Goal: Transaction & Acquisition: Purchase product/service

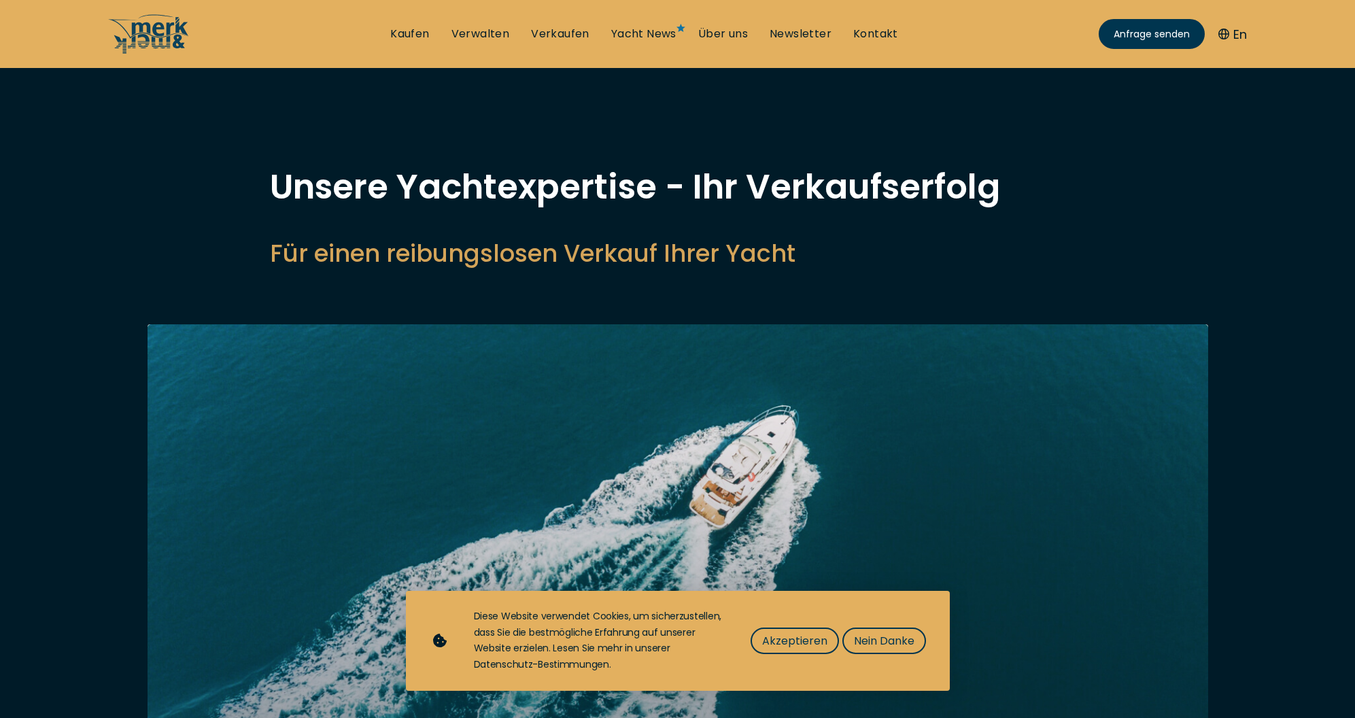
select select "sell"
click at [858, 639] on span "Nein Danke" at bounding box center [884, 640] width 61 height 17
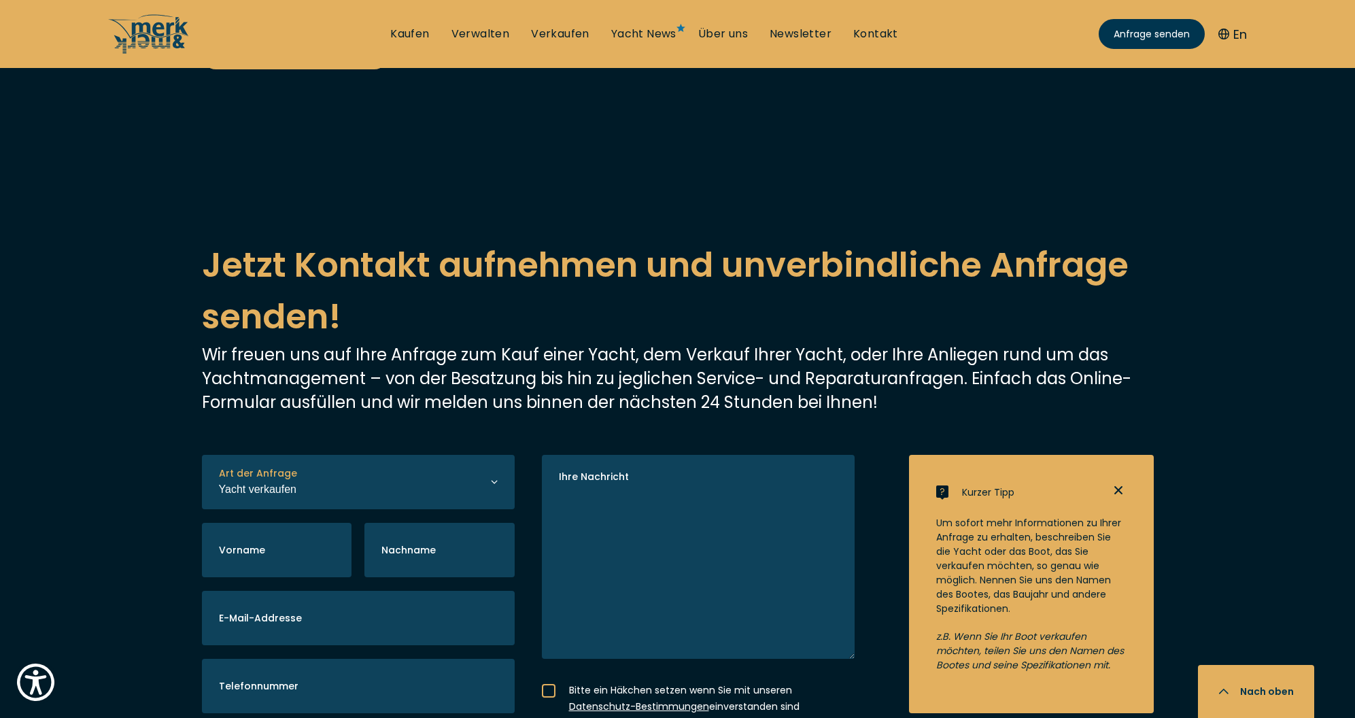
scroll to position [3196, 0]
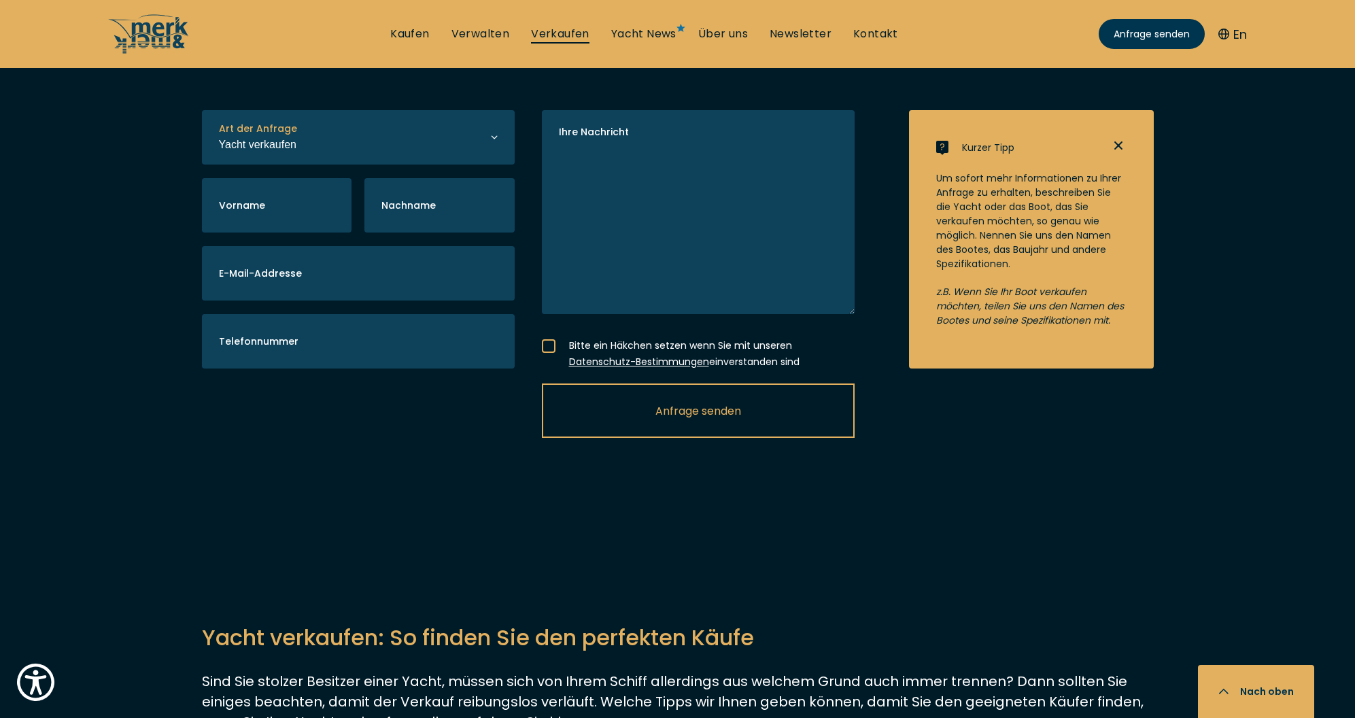
click at [563, 31] on link "Verkaufen" at bounding box center [560, 34] width 58 height 15
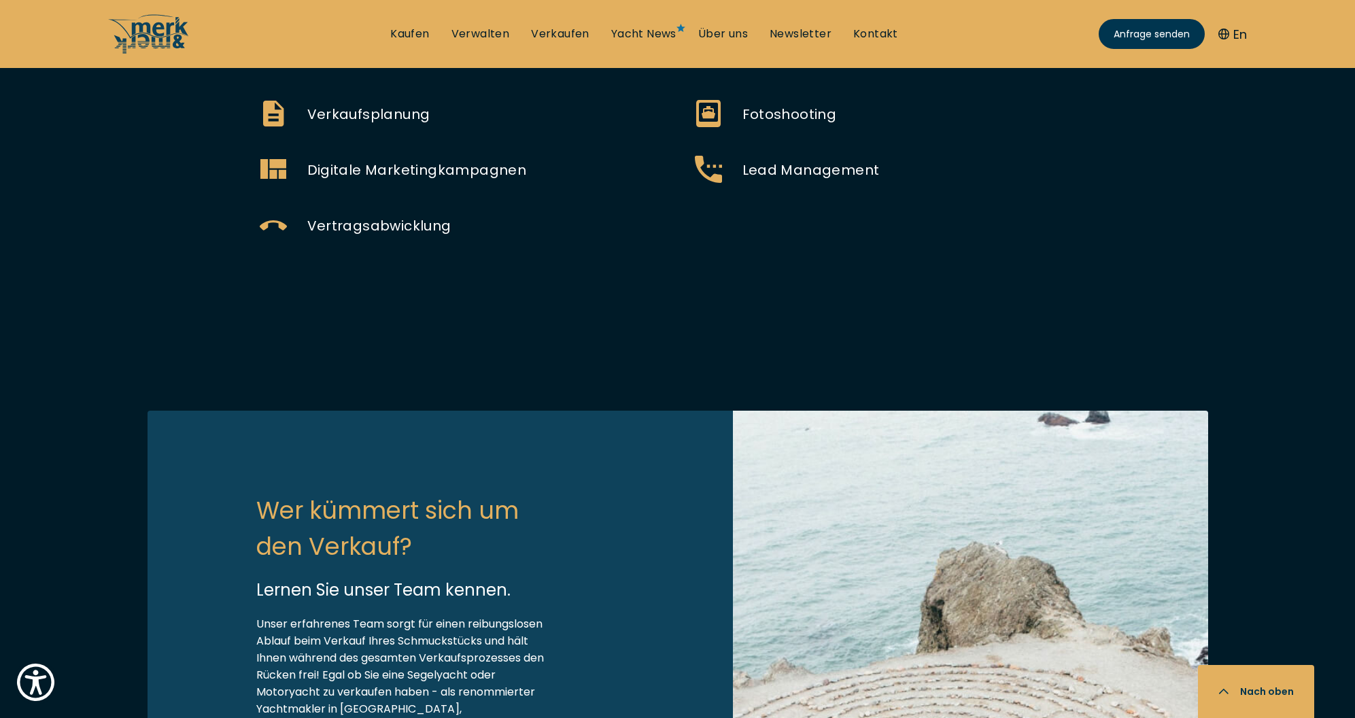
scroll to position [1564, 0]
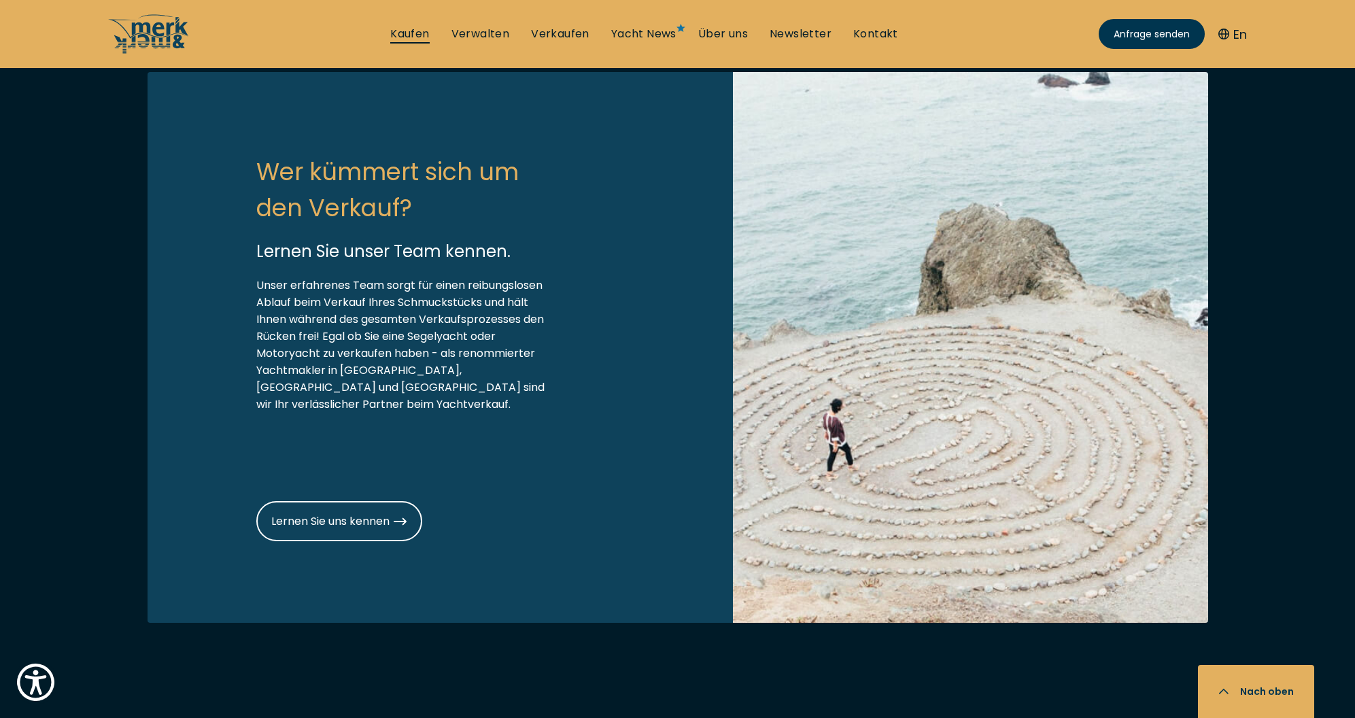
click at [415, 37] on link "Kaufen" at bounding box center [409, 34] width 39 height 15
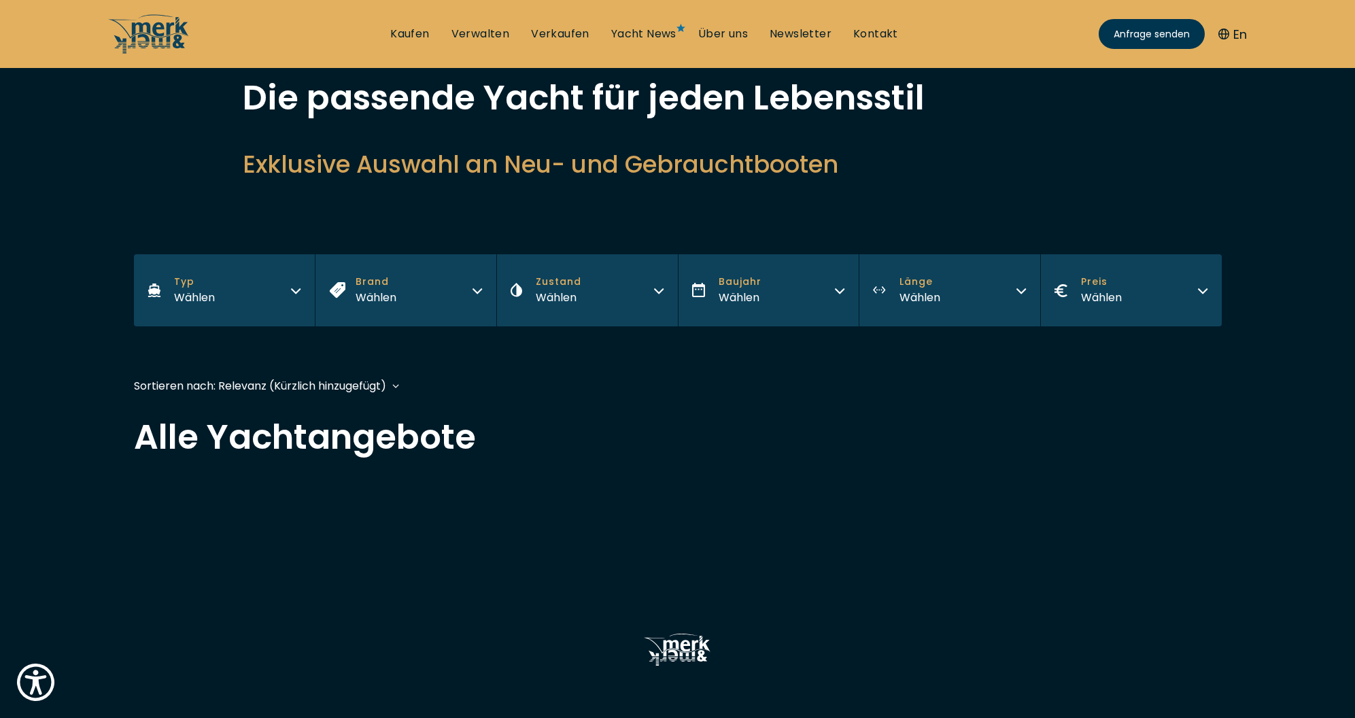
scroll to position [68, 0]
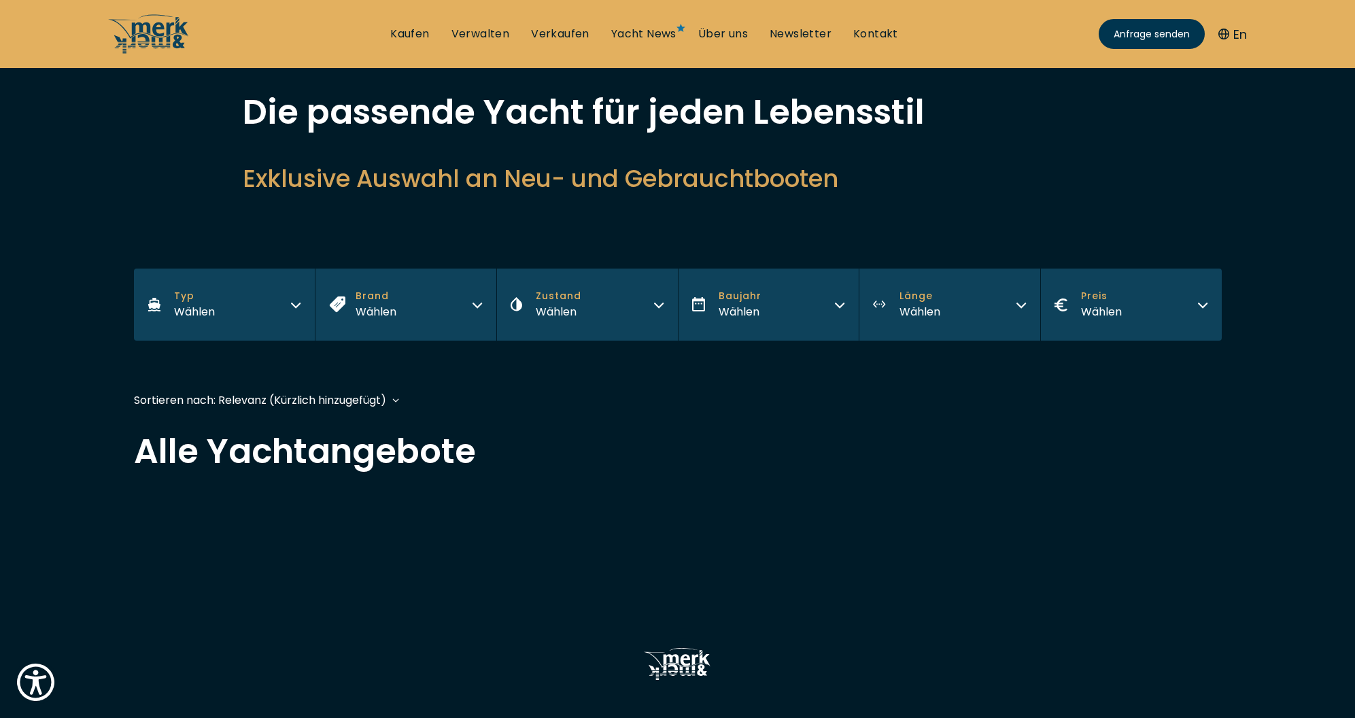
click at [301, 307] on icon "button" at bounding box center [295, 303] width 11 height 11
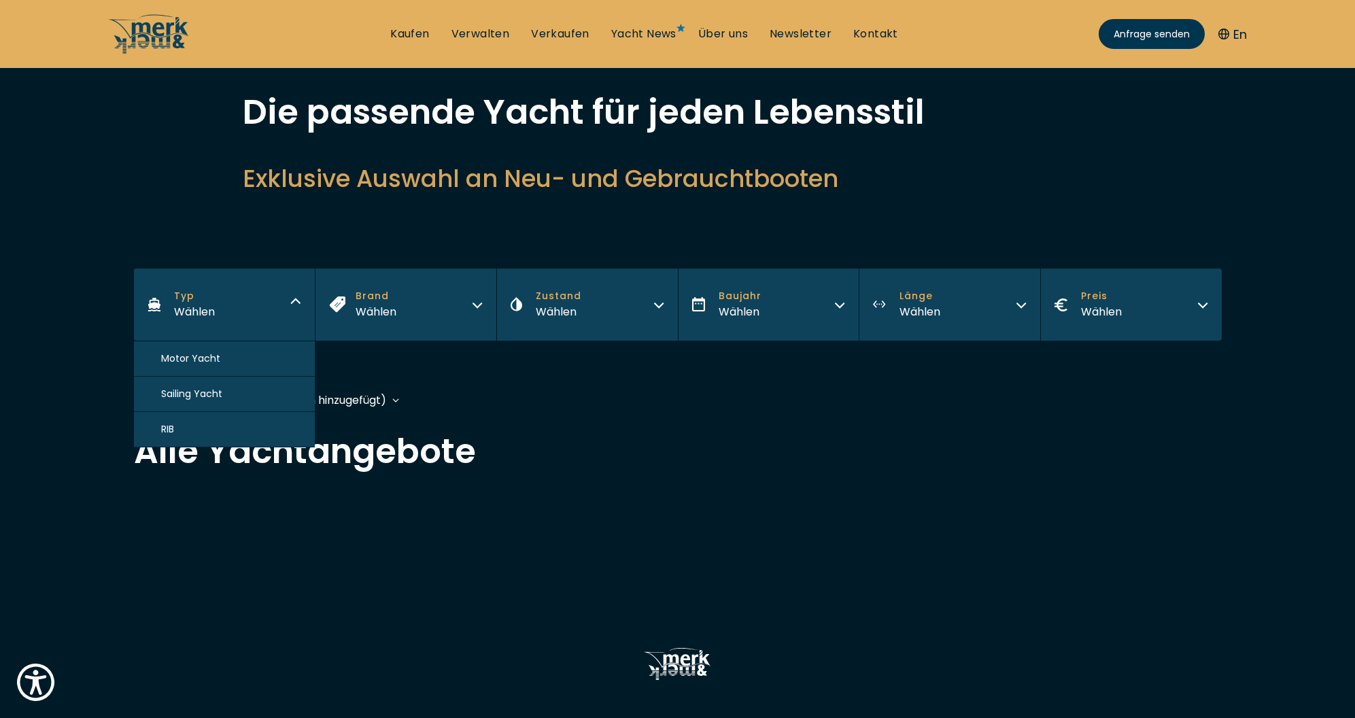
click at [206, 358] on span "Motor Yacht" at bounding box center [190, 359] width 59 height 14
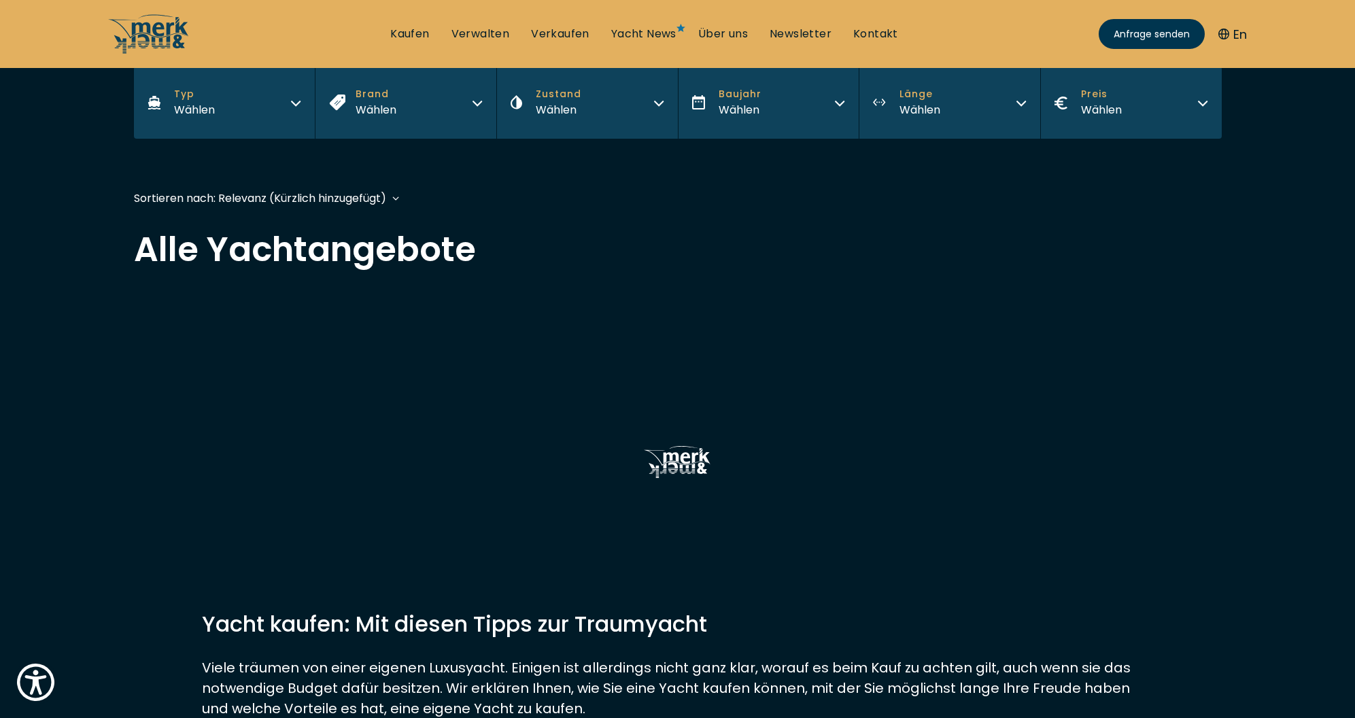
scroll to position [337, 0]
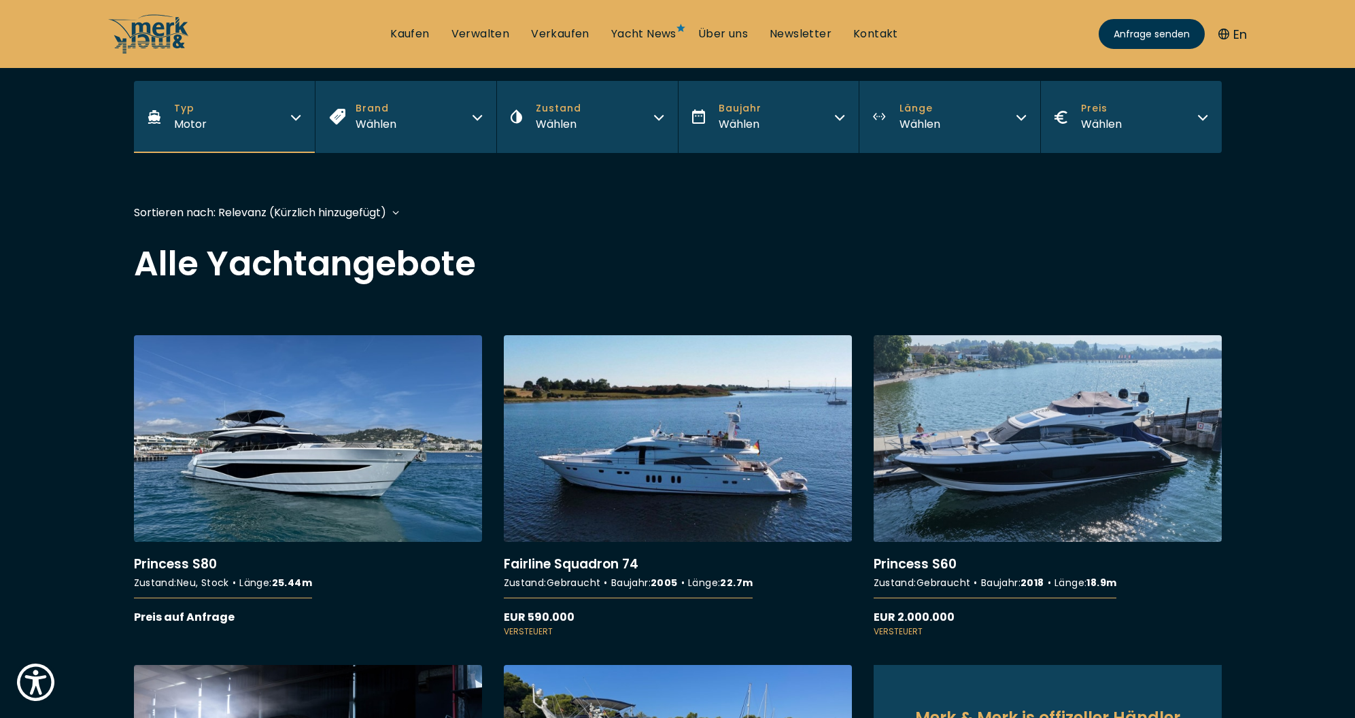
scroll to position [241, 0]
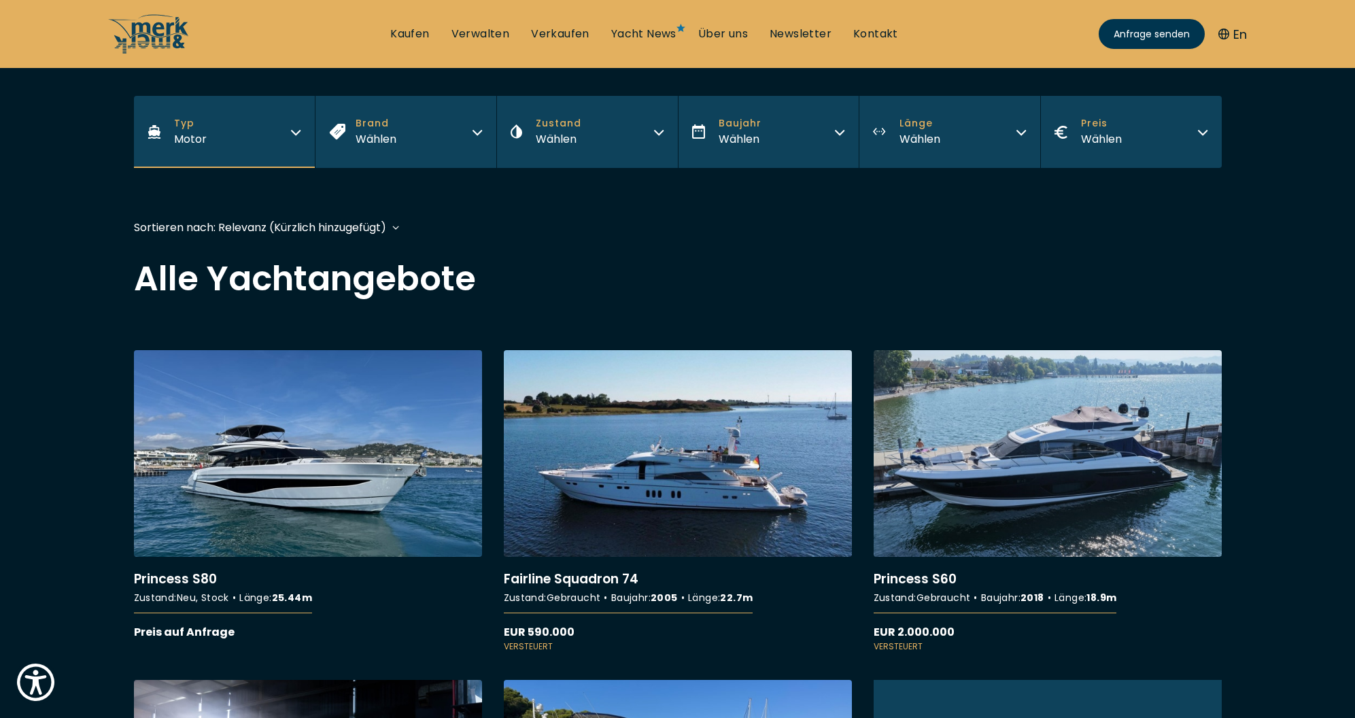
click at [912, 137] on div "Wählen" at bounding box center [920, 139] width 41 height 17
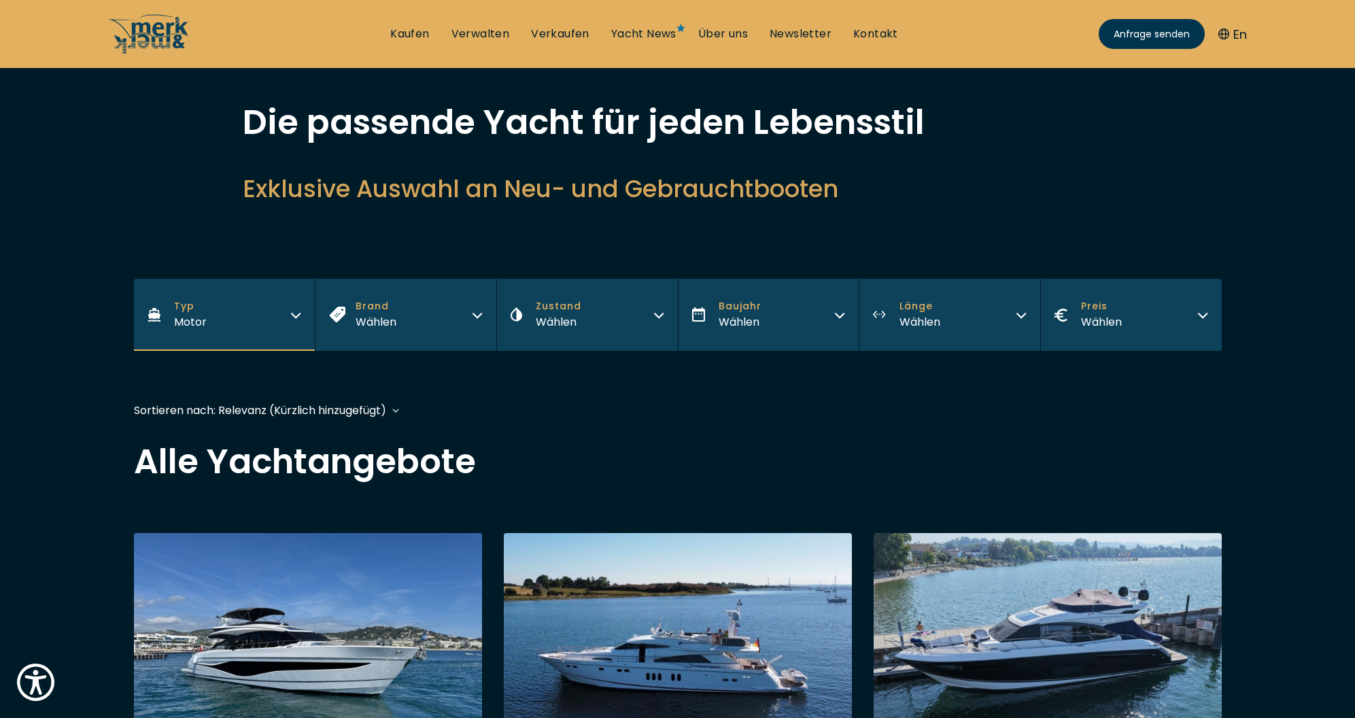
scroll to position [136, 0]
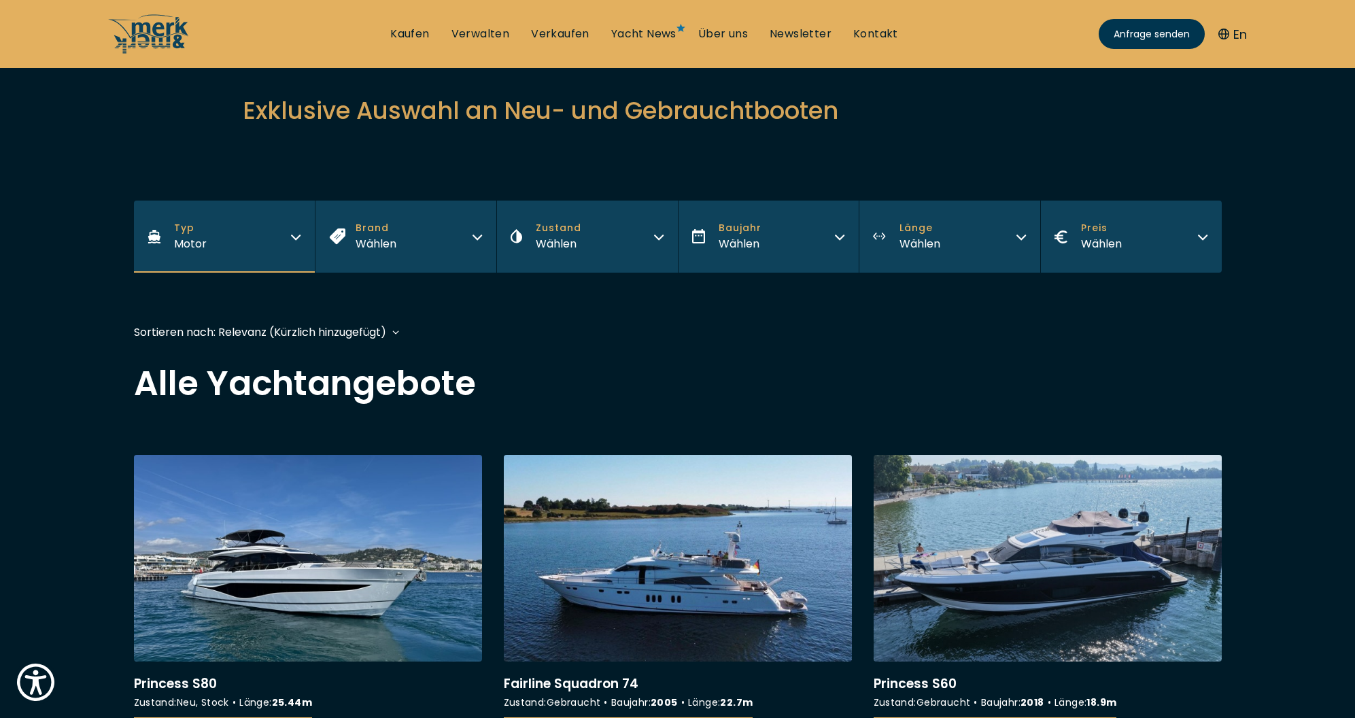
click at [1008, 245] on button "Länge Wählen" at bounding box center [950, 237] width 182 height 72
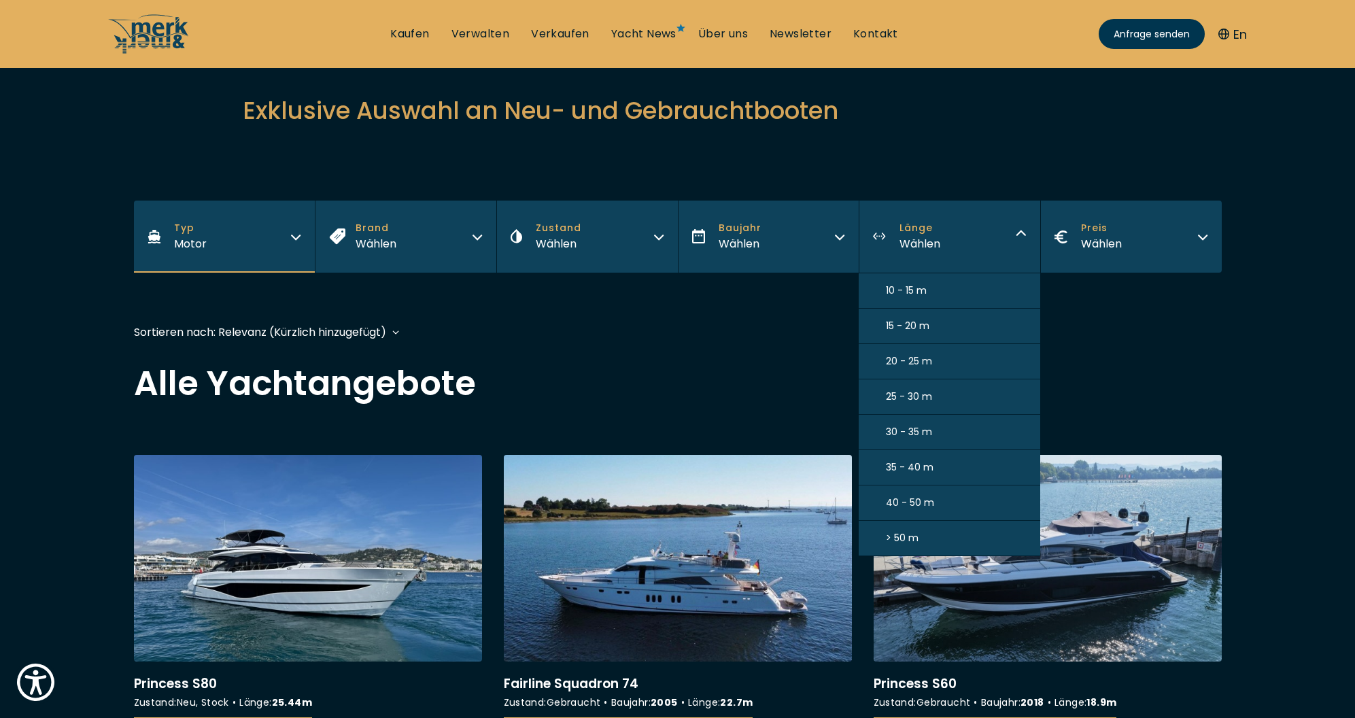
click at [895, 538] on span "> 50 m" at bounding box center [902, 538] width 33 height 14
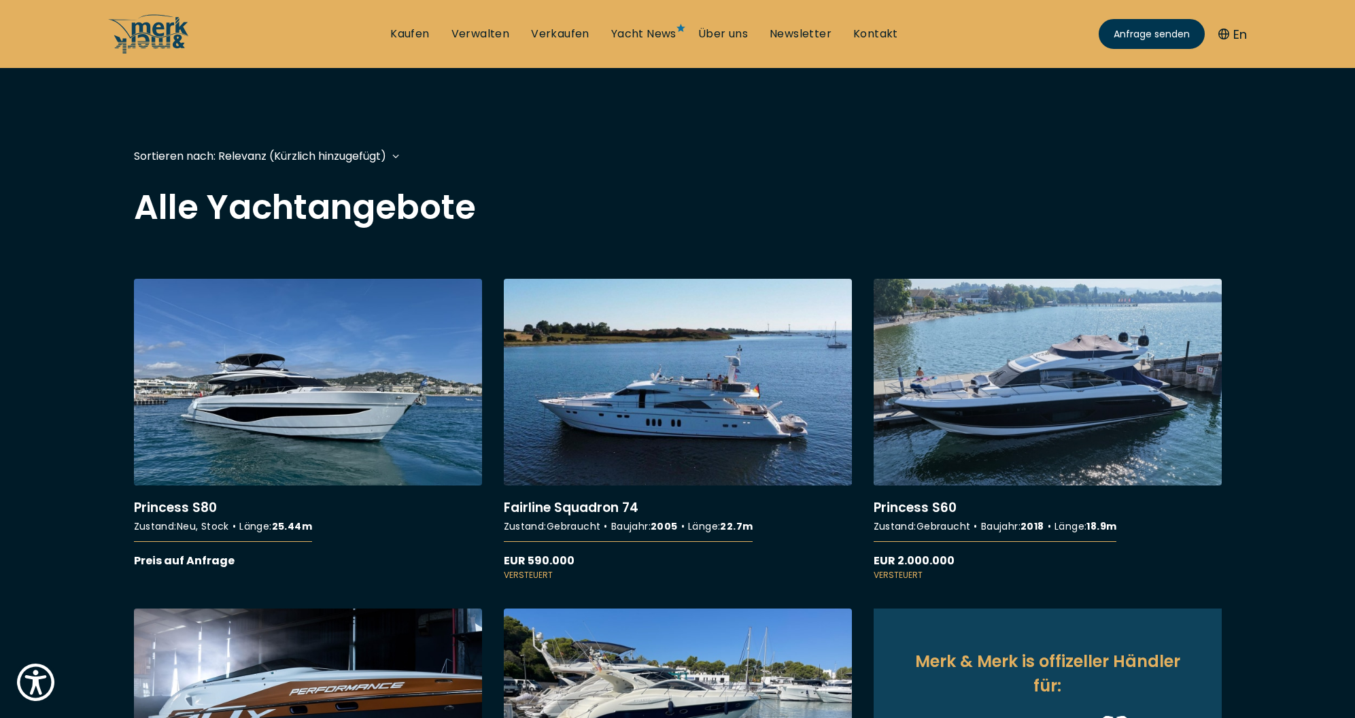
scroll to position [337, 0]
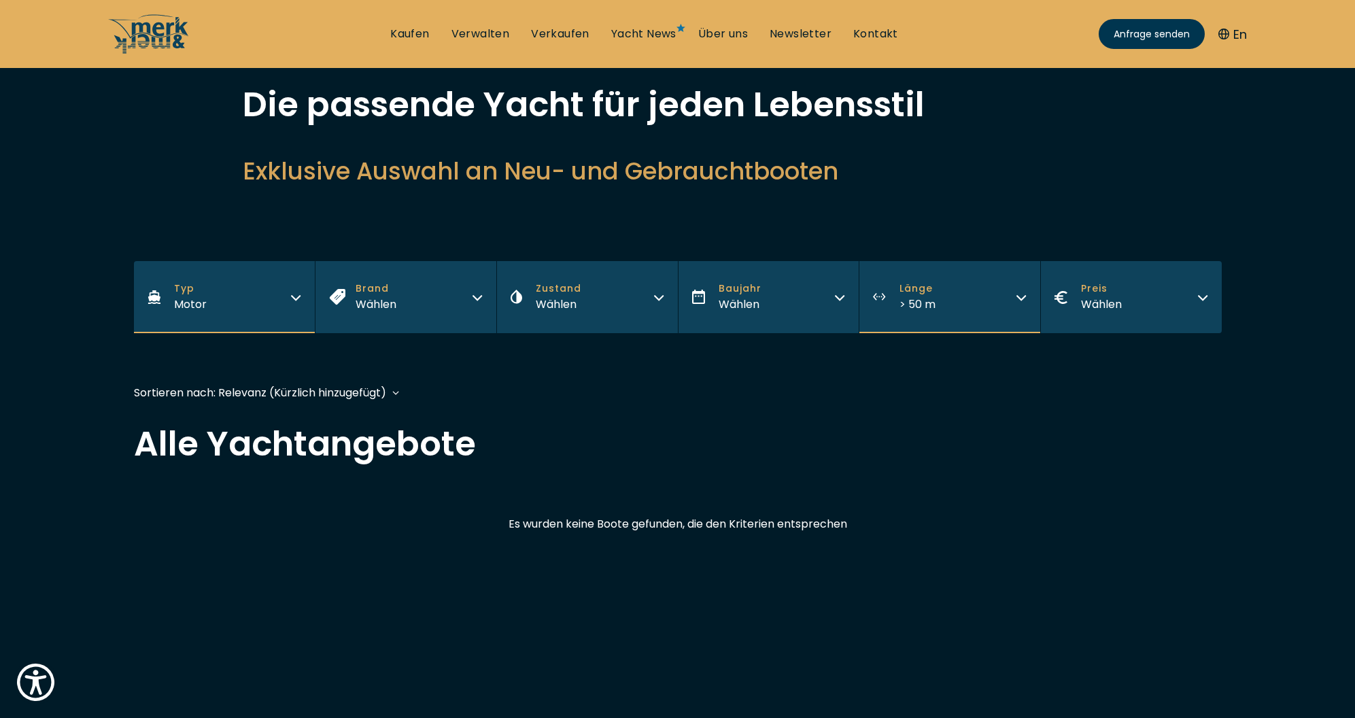
scroll to position [68, 0]
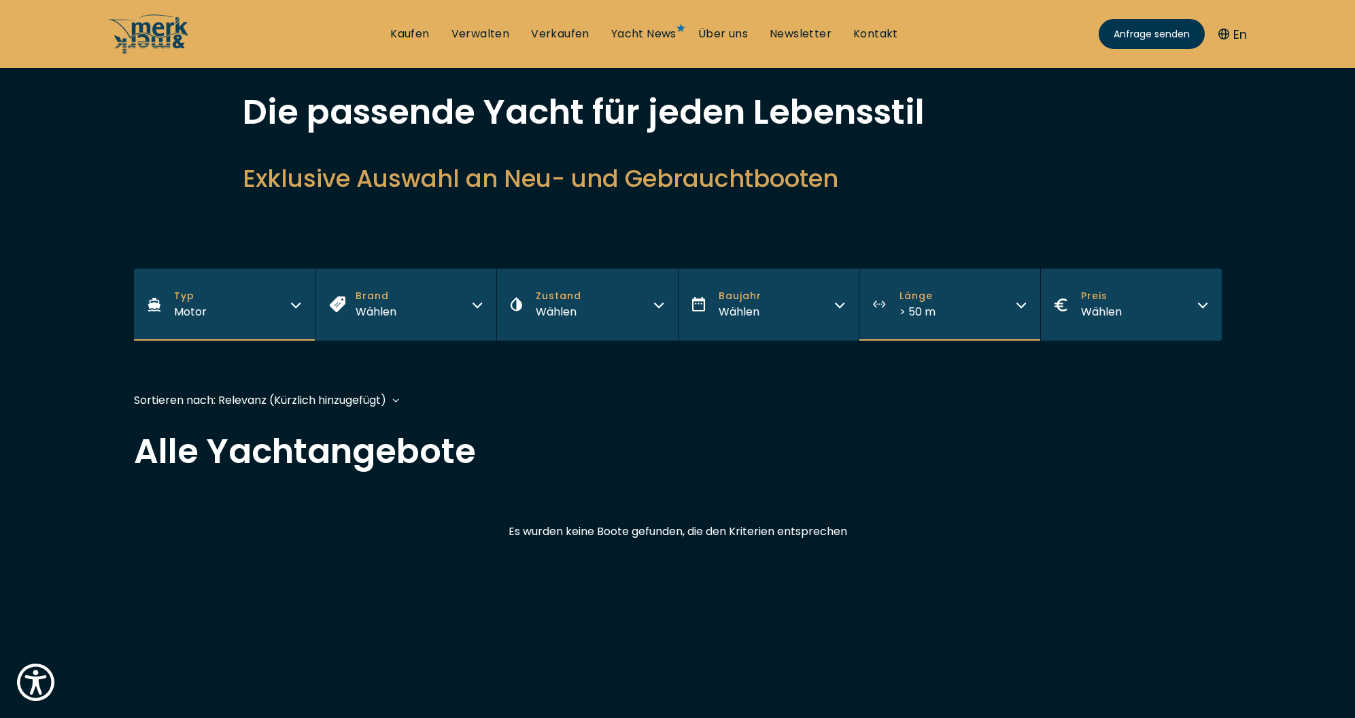
click at [917, 310] on span "> 50 m" at bounding box center [918, 312] width 36 height 16
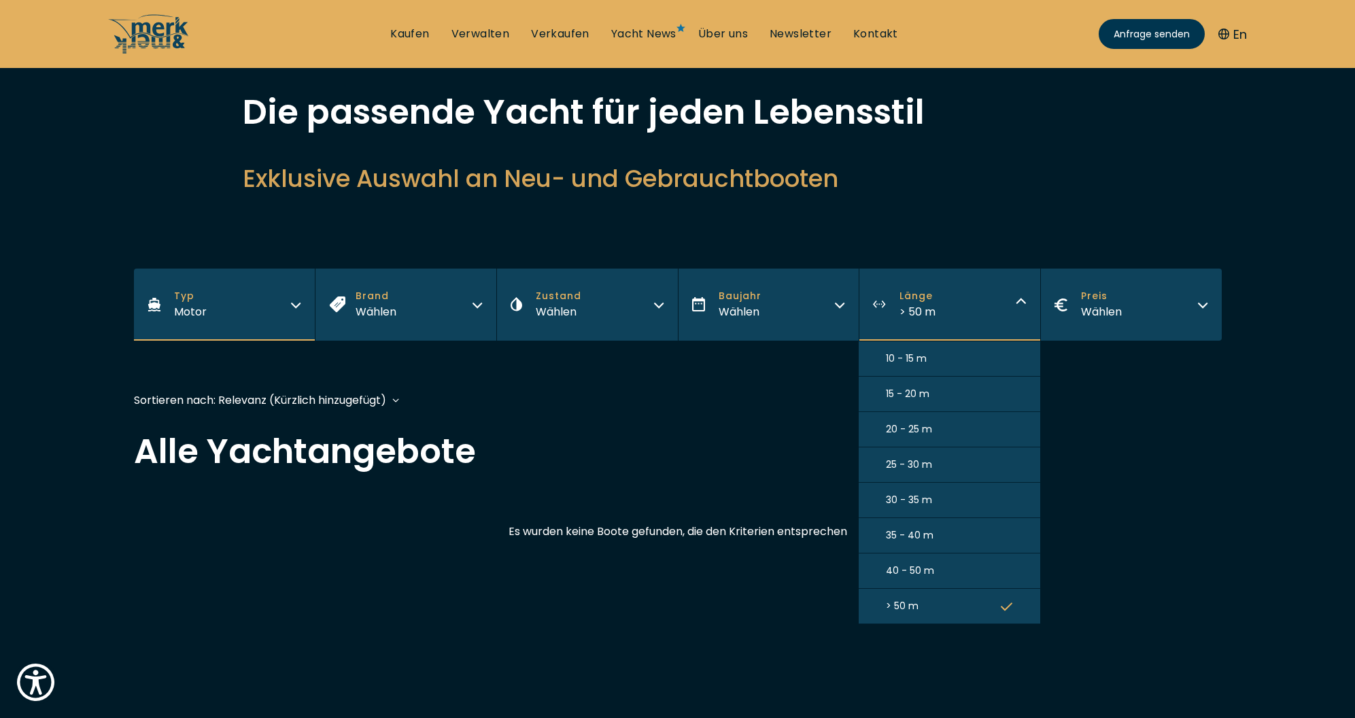
click at [898, 569] on span "40 - 50 m" at bounding box center [910, 571] width 48 height 14
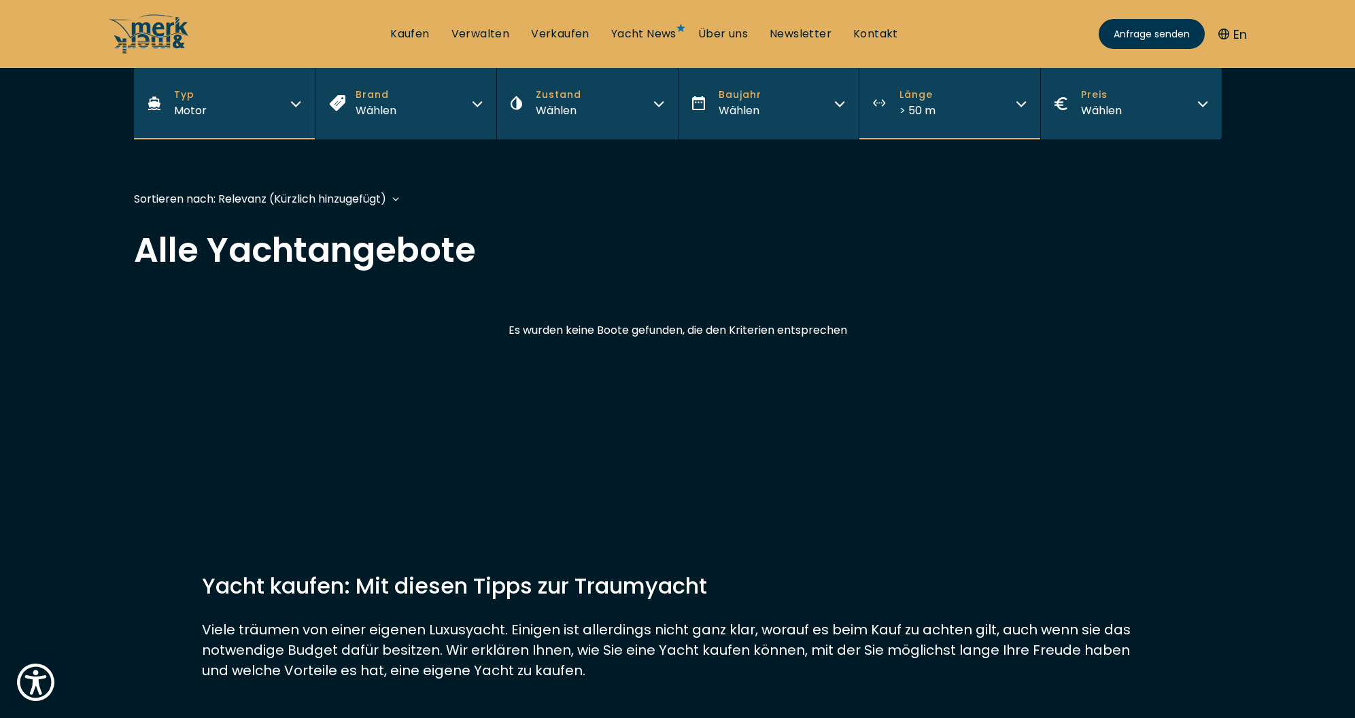
scroll to position [337, 0]
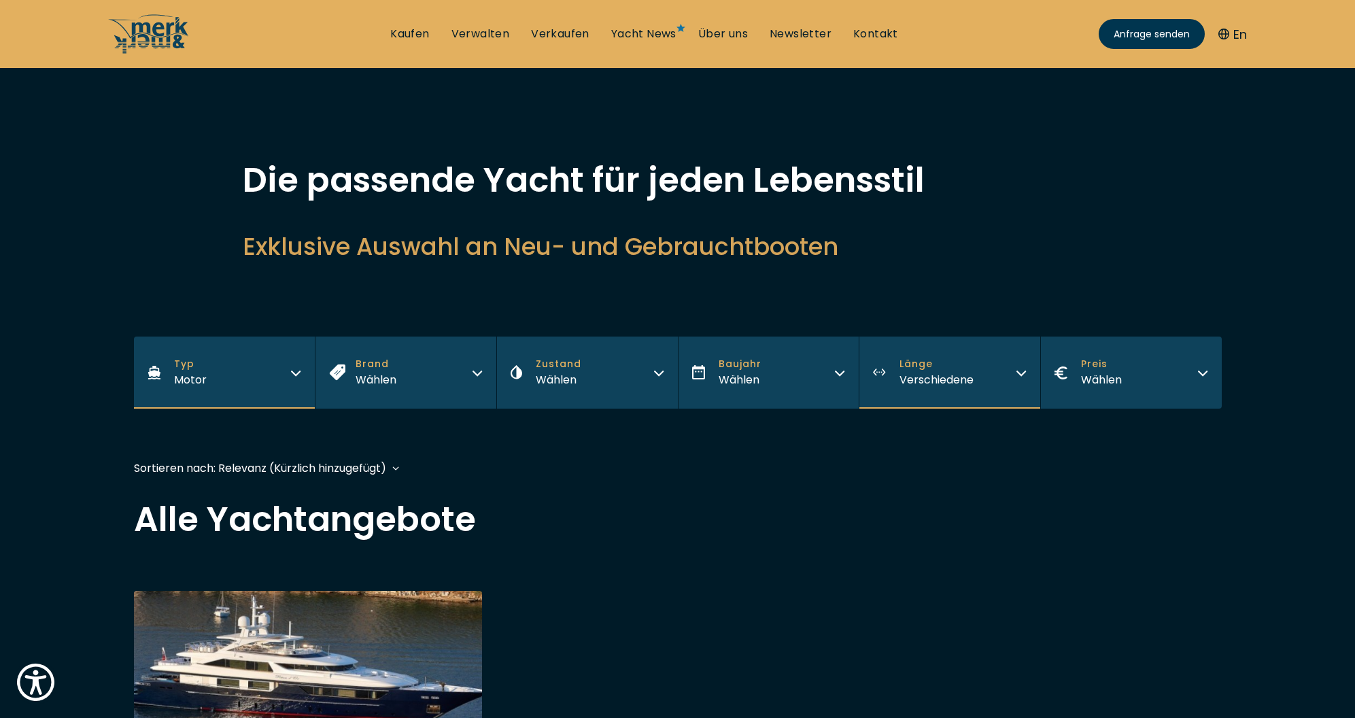
click at [927, 371] on span "Länge" at bounding box center [937, 364] width 74 height 14
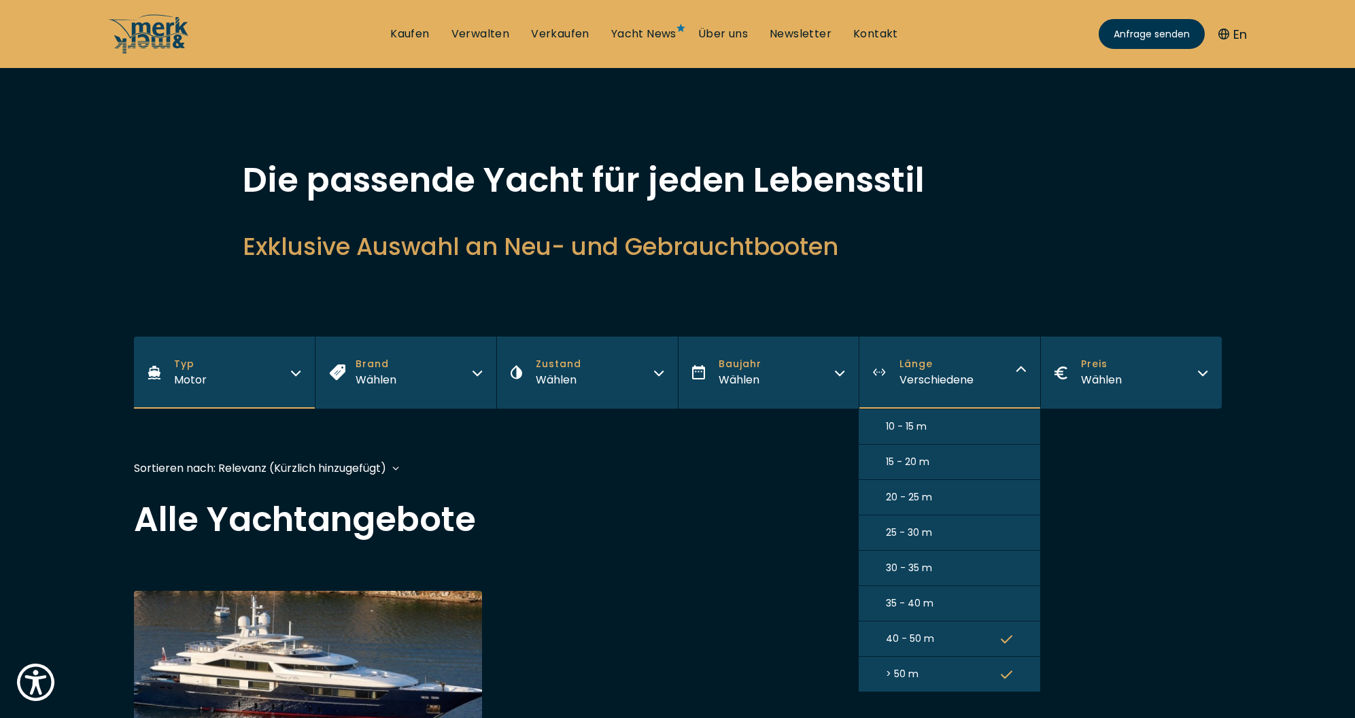
click at [908, 500] on span "20 - 25 m" at bounding box center [909, 497] width 46 height 14
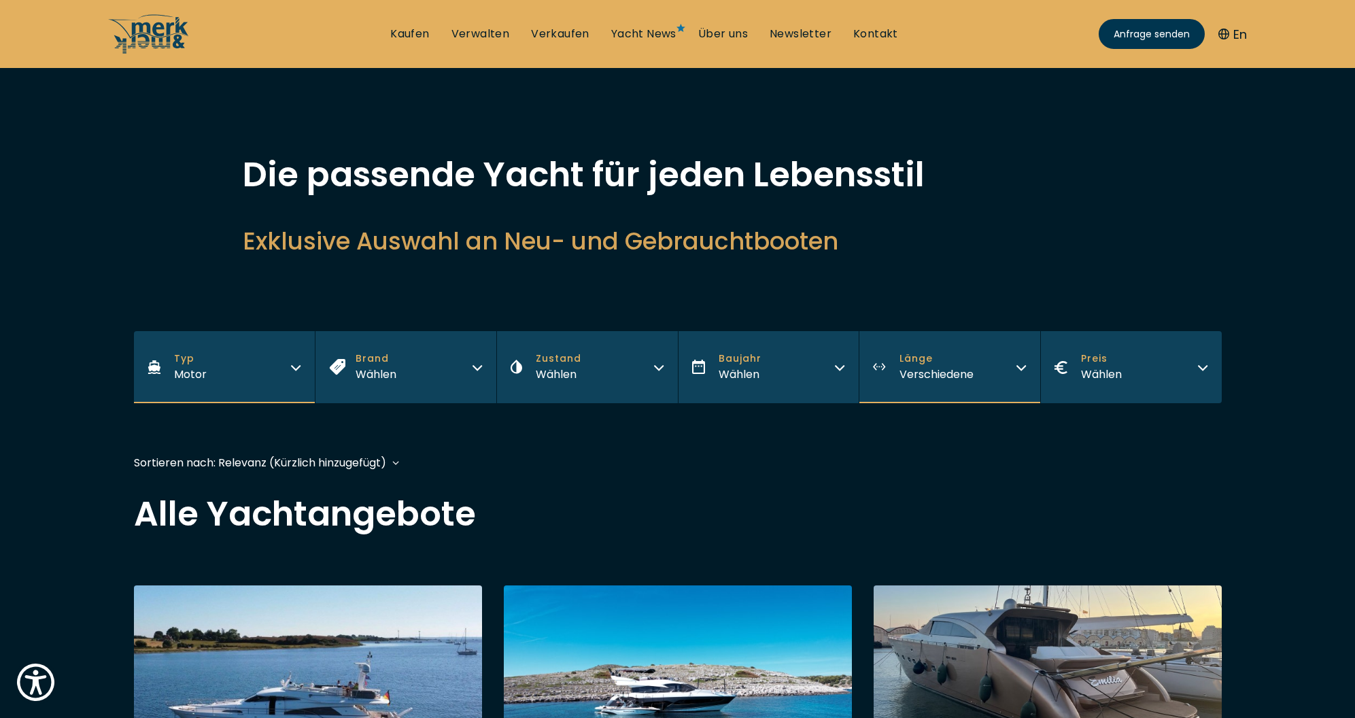
scroll to position [5, 0]
click at [985, 362] on button "Länge Verschiedene" at bounding box center [950, 368] width 182 height 72
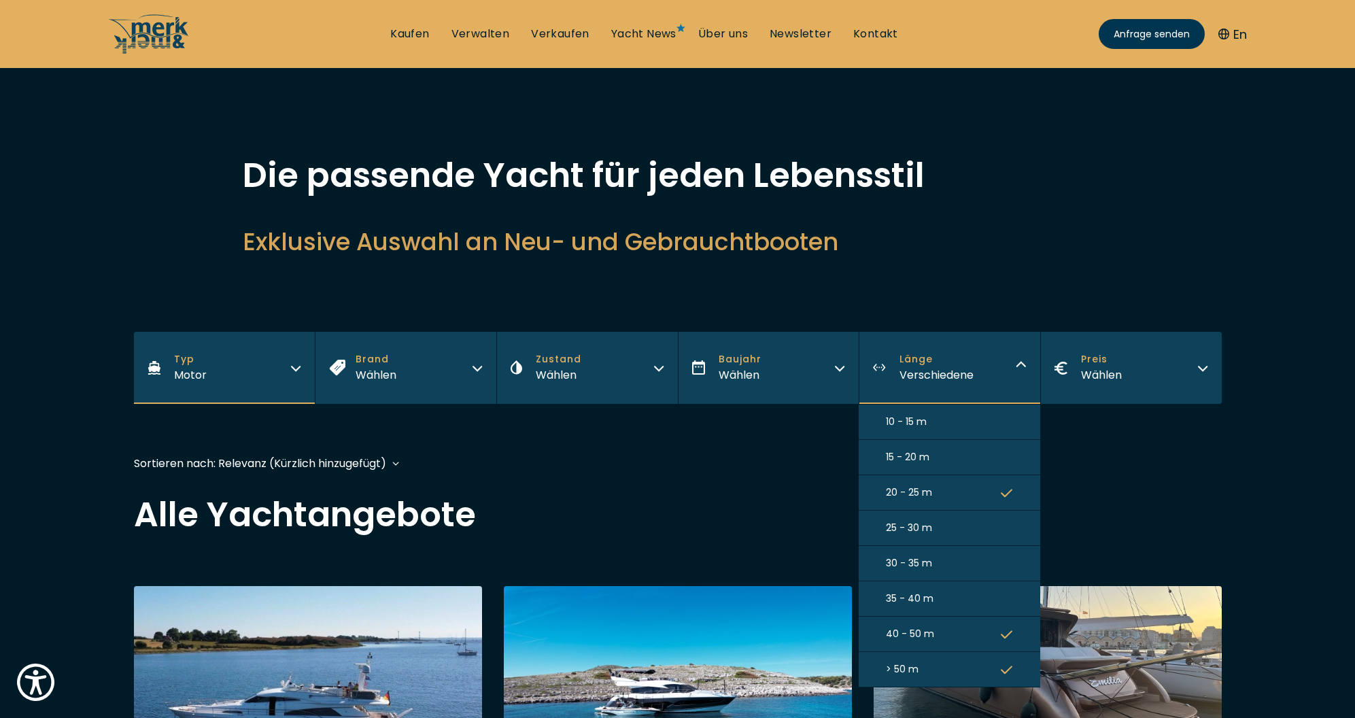
click at [953, 415] on button "10 - 15 m" at bounding box center [950, 422] width 182 height 35
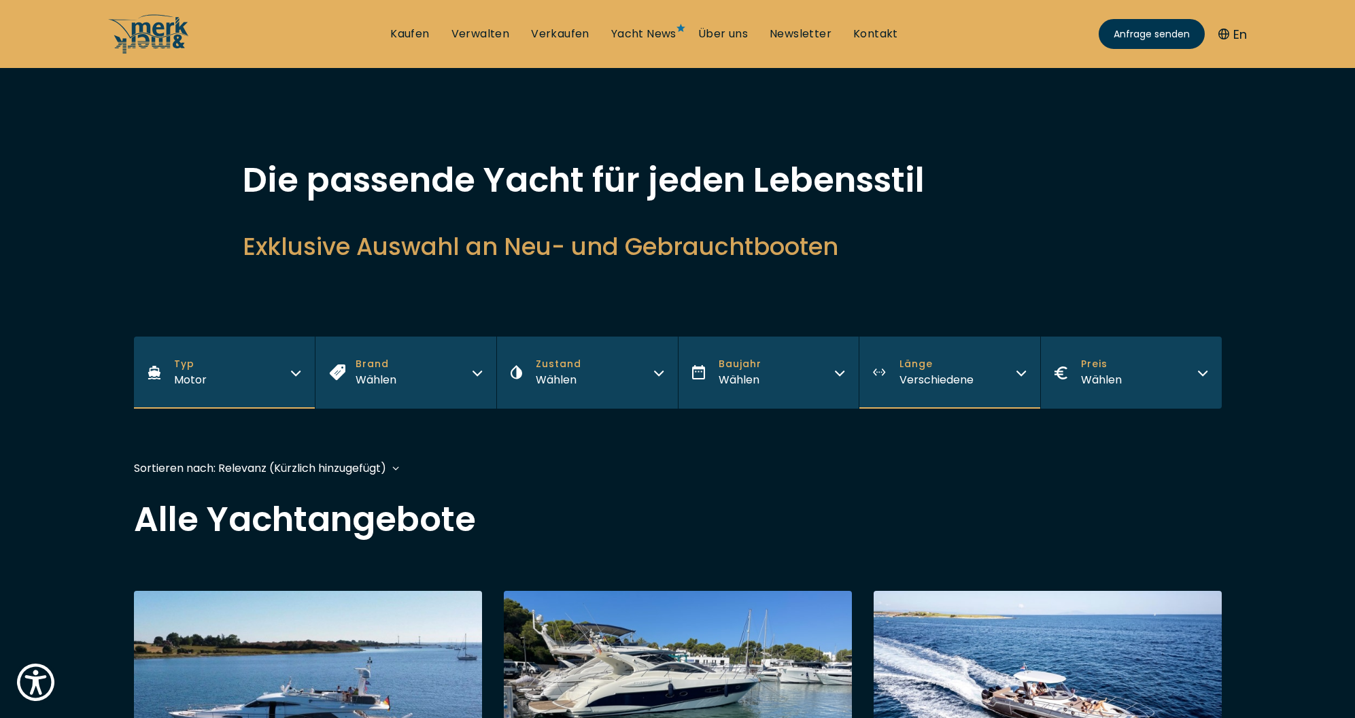
click at [389, 474] on div "Sortieren nach: Relevanz (Kürzlich hinzugefügt) Relevanz (Kürzlich hinzugefügt)…" at bounding box center [267, 468] width 266 height 17
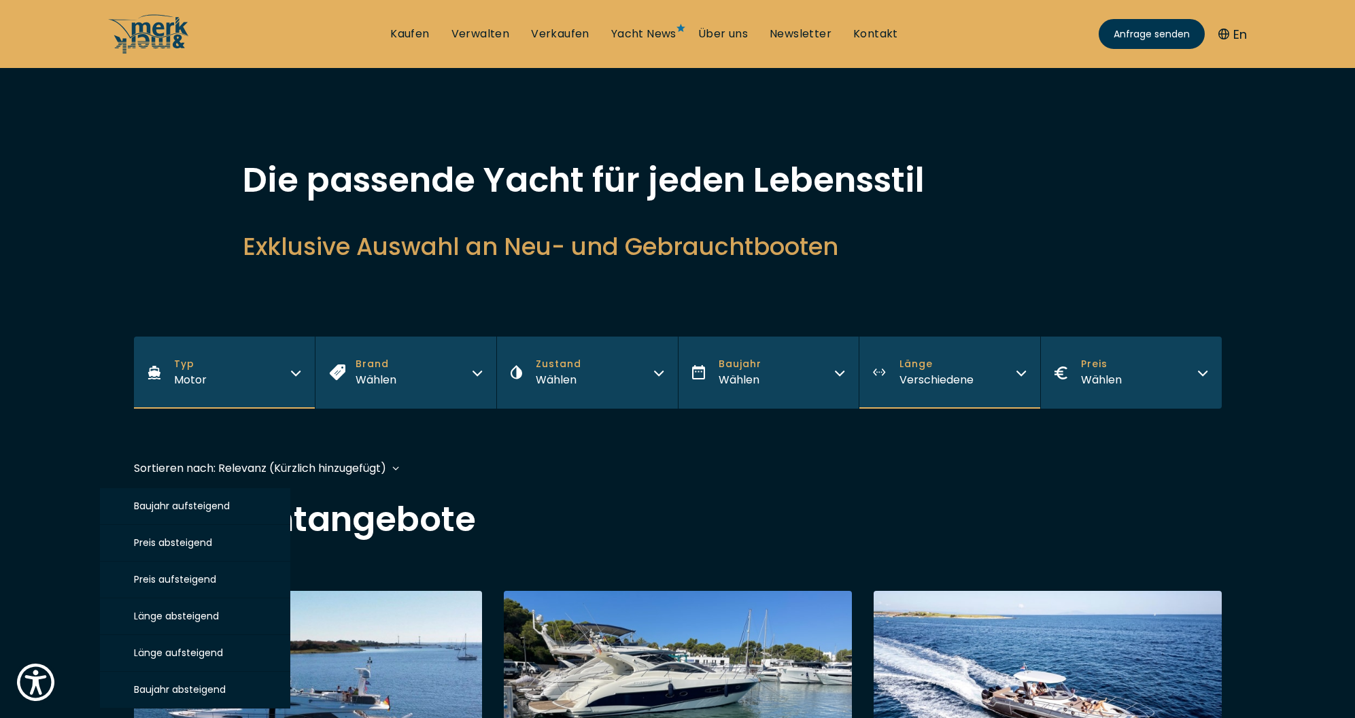
click at [184, 571] on button "Preis aufsteigend" at bounding box center [195, 580] width 190 height 37
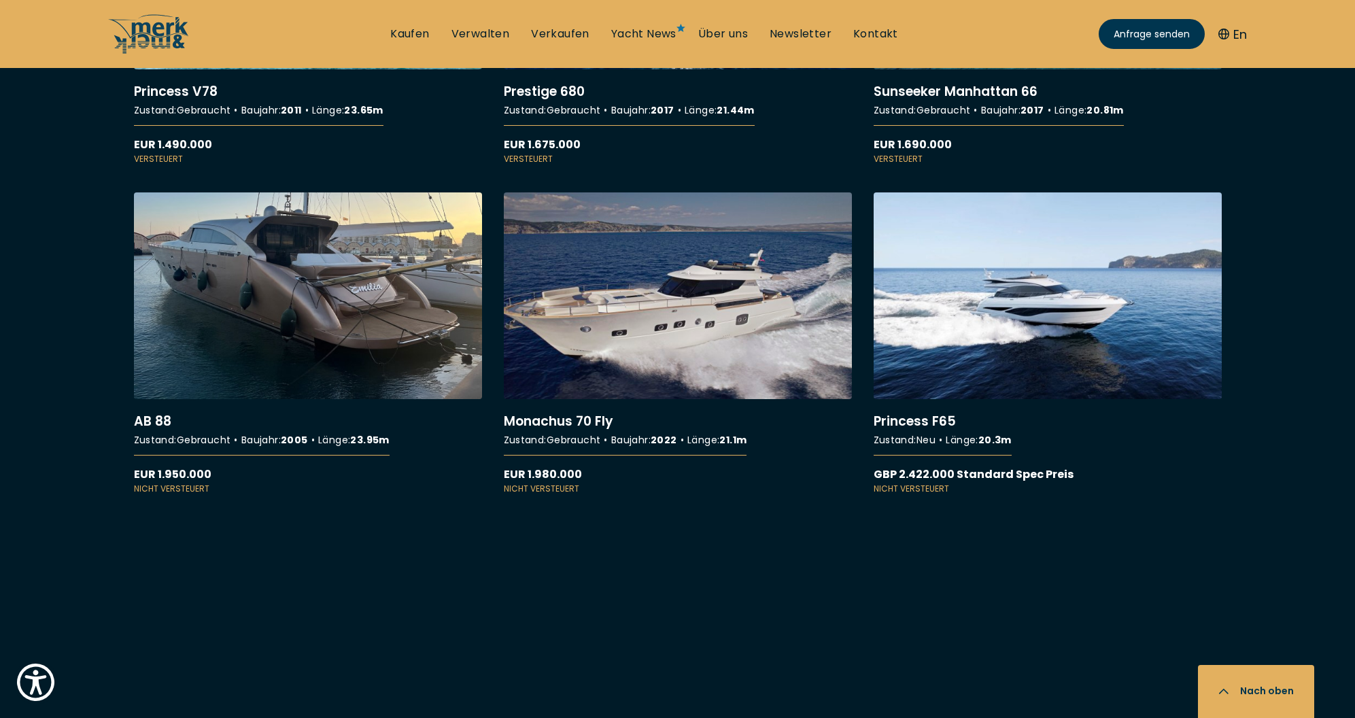
scroll to position [3876, 0]
